Goal: Find specific page/section: Find specific page/section

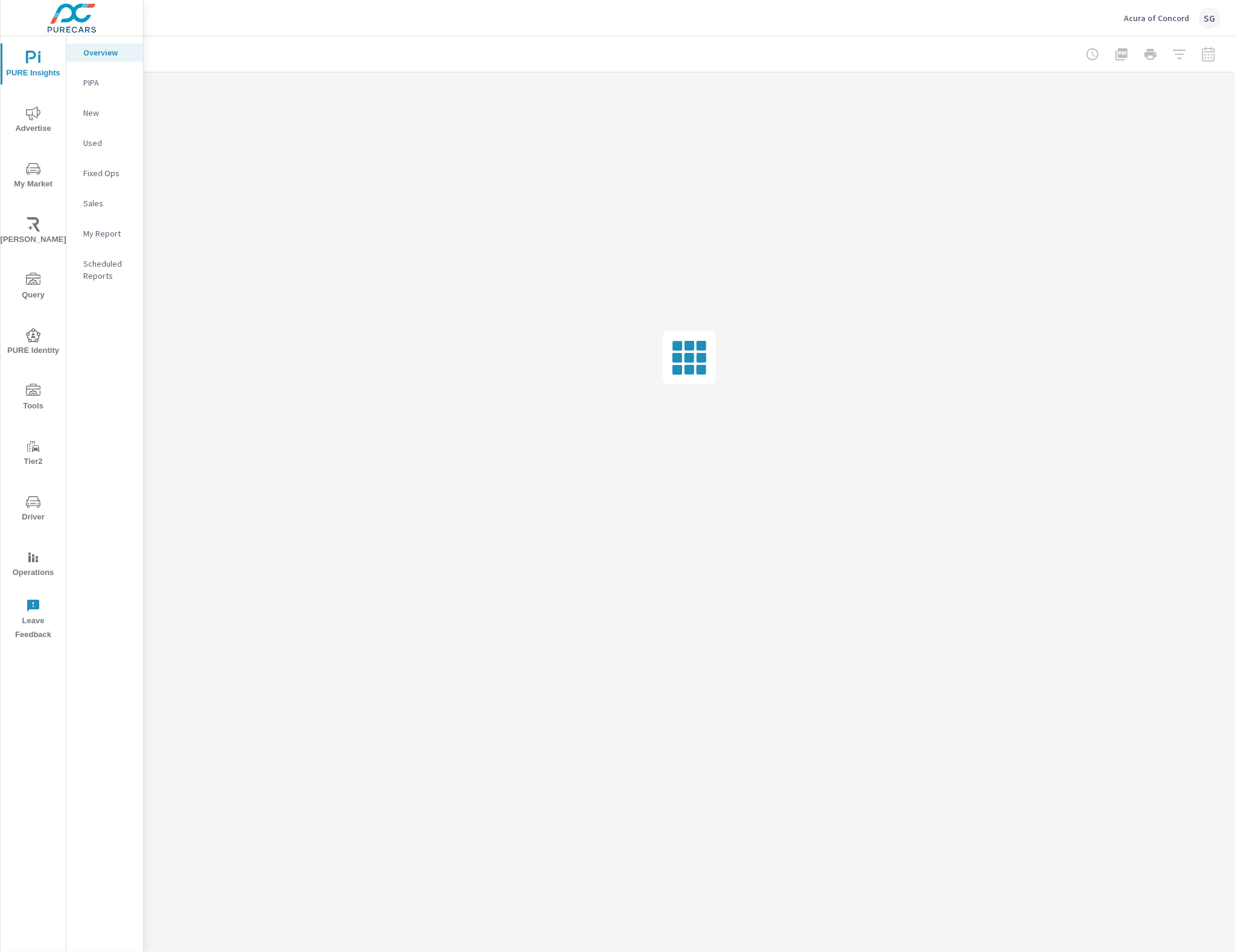
click at [30, 514] on span "Driver" at bounding box center [33, 510] width 58 height 29
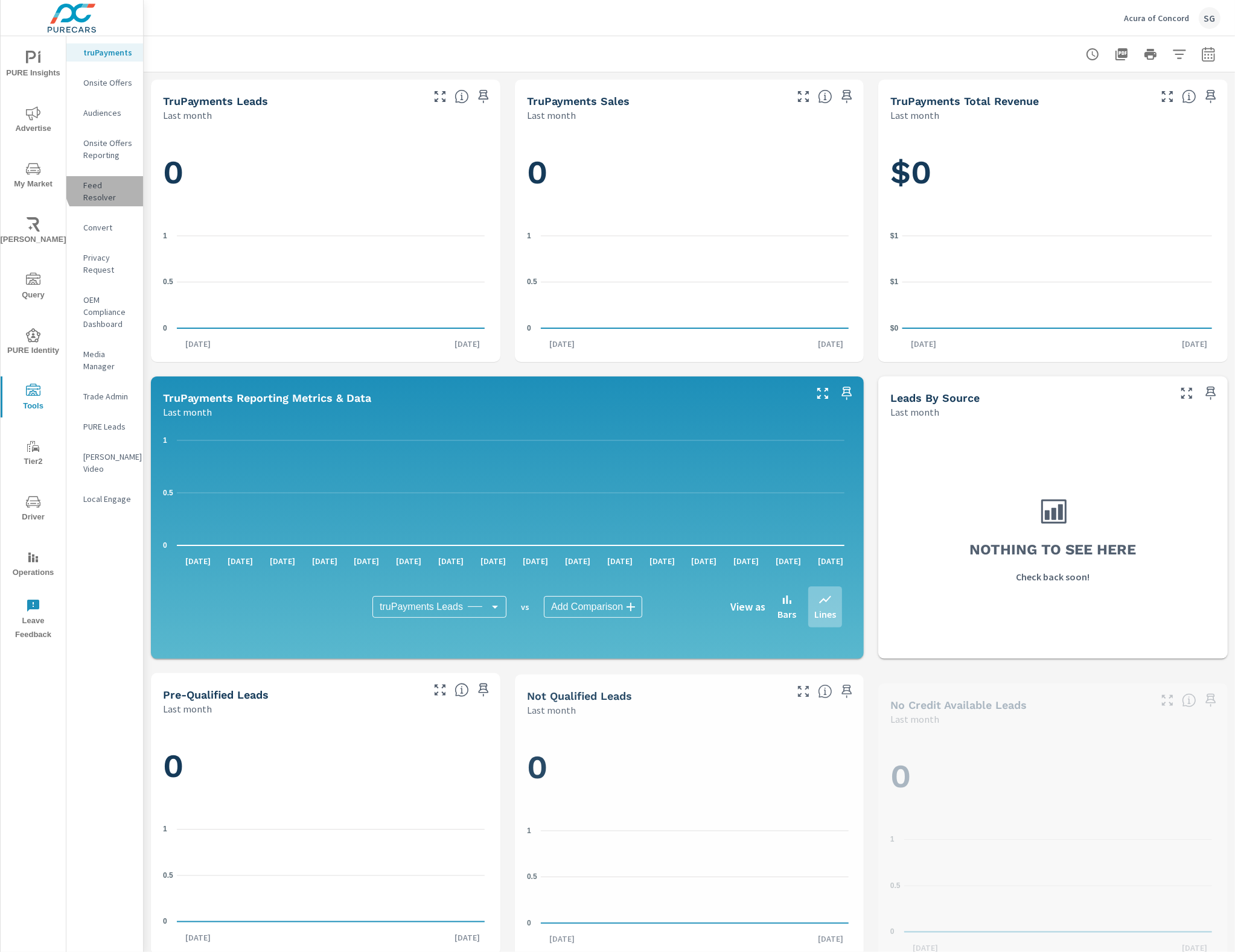
click at [109, 186] on p "Feed Resolver" at bounding box center [108, 192] width 50 height 24
